Goal: Task Accomplishment & Management: Use online tool/utility

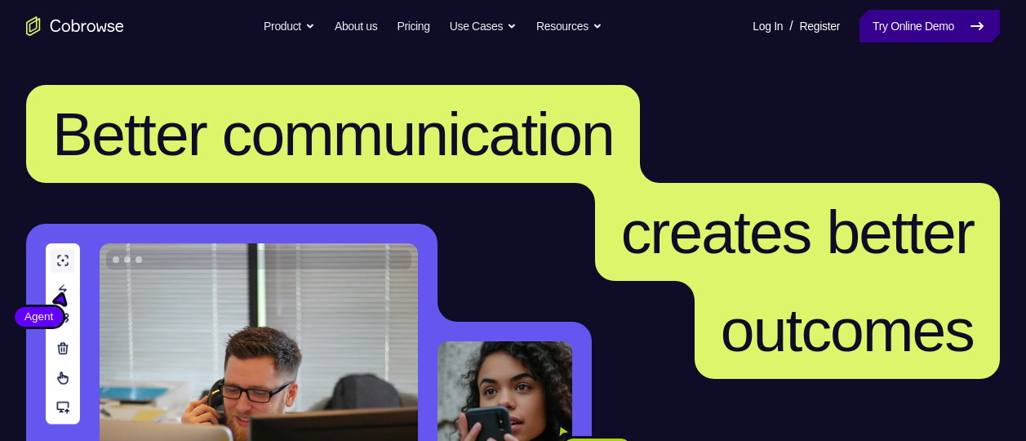
click at [905, 38] on link "Try Online Demo" at bounding box center [929, 26] width 140 height 33
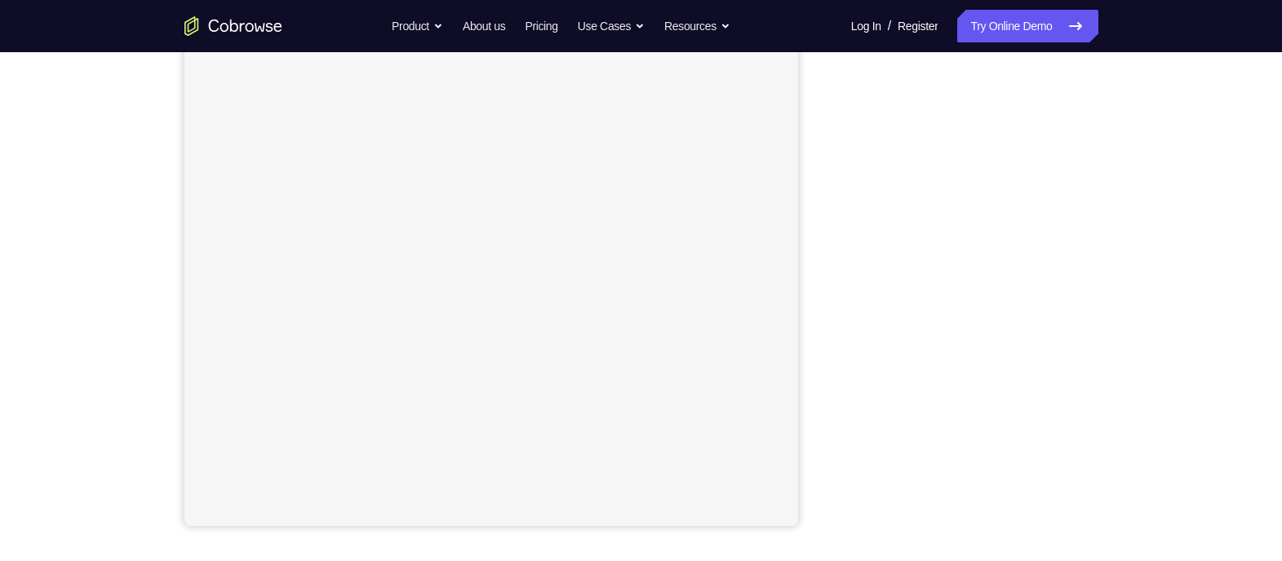
scroll to position [232, 0]
